Goal: Find specific page/section: Find specific page/section

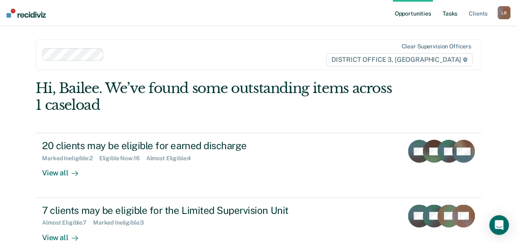
click at [452, 17] on link "Tasks" at bounding box center [450, 13] width 18 height 26
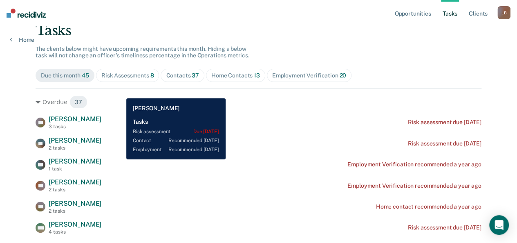
scroll to position [57, 0]
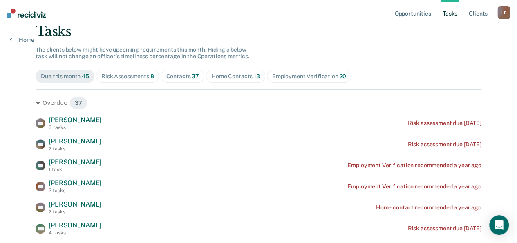
click at [234, 74] on div "Home Contacts 13" at bounding box center [235, 76] width 49 height 7
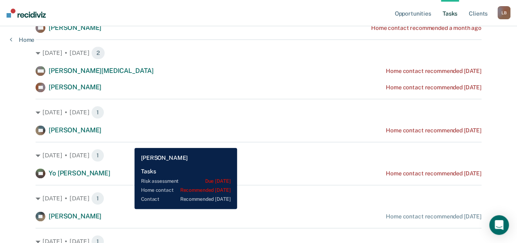
scroll to position [433, 0]
